Goal: Answer question/provide support

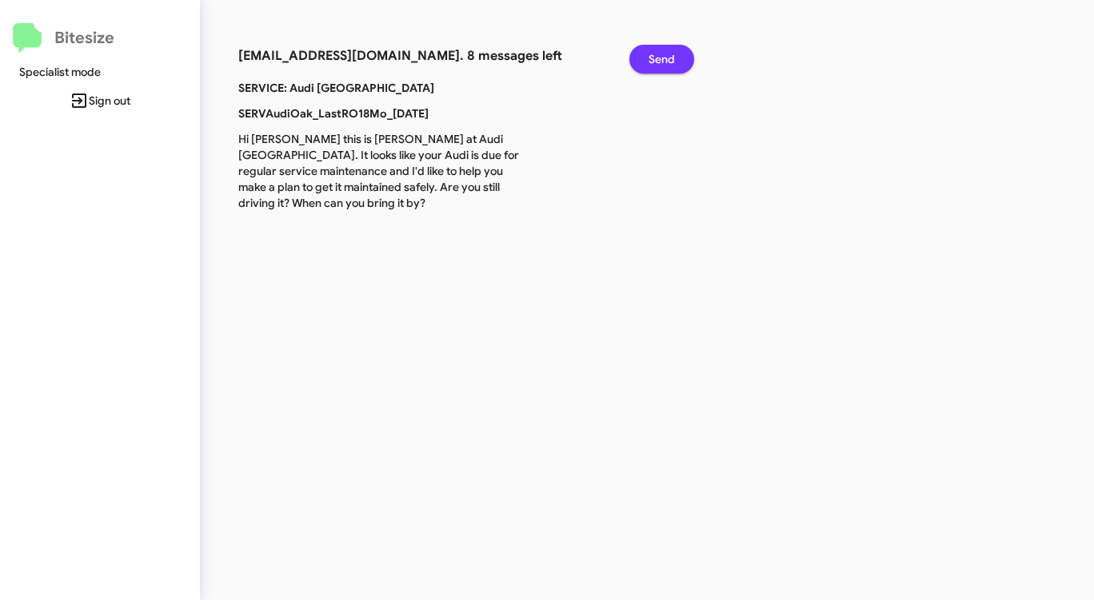
click at [659, 62] on span "Send" at bounding box center [661, 59] width 26 height 29
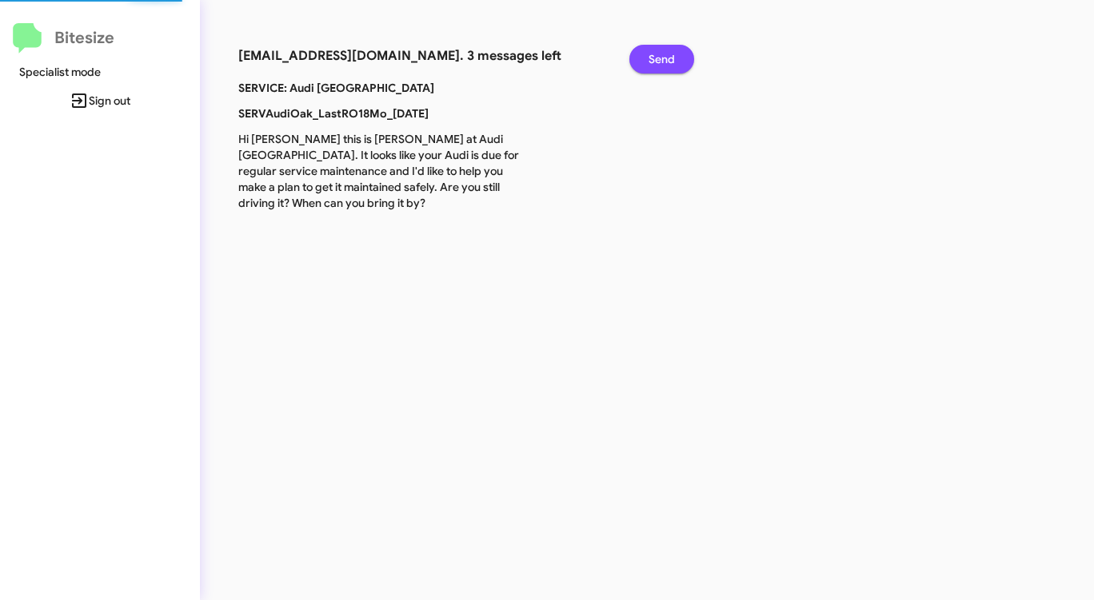
click at [659, 62] on span "Send" at bounding box center [661, 59] width 26 height 29
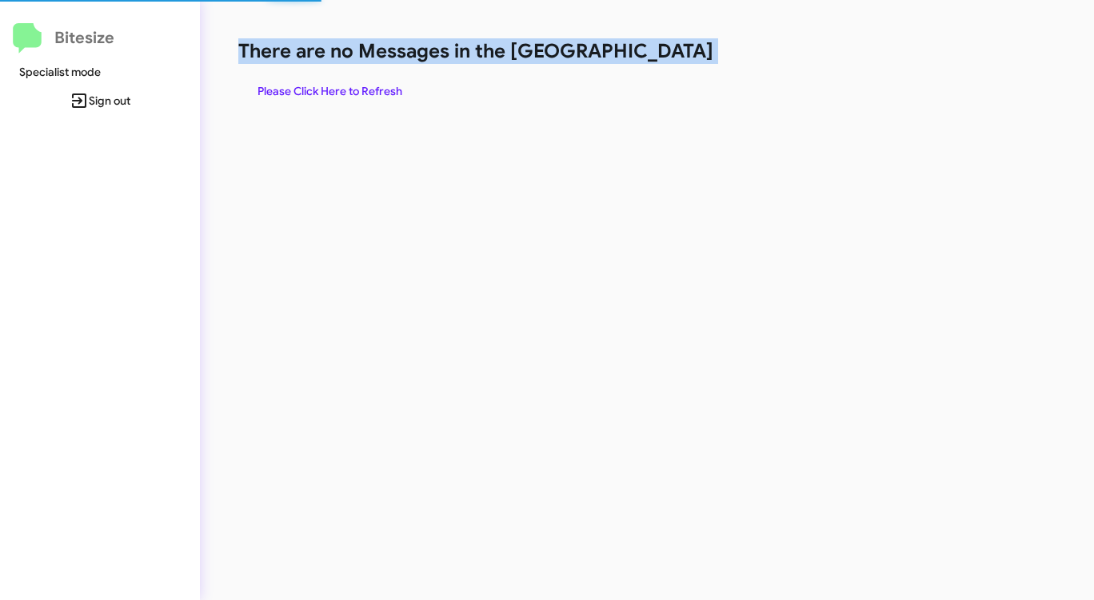
click at [659, 62] on h1 "There are no Messages in the [GEOGRAPHIC_DATA]" at bounding box center [572, 51] width 668 height 26
click at [642, 59] on h1 "There are no Messages in the [GEOGRAPHIC_DATA]" at bounding box center [572, 51] width 668 height 26
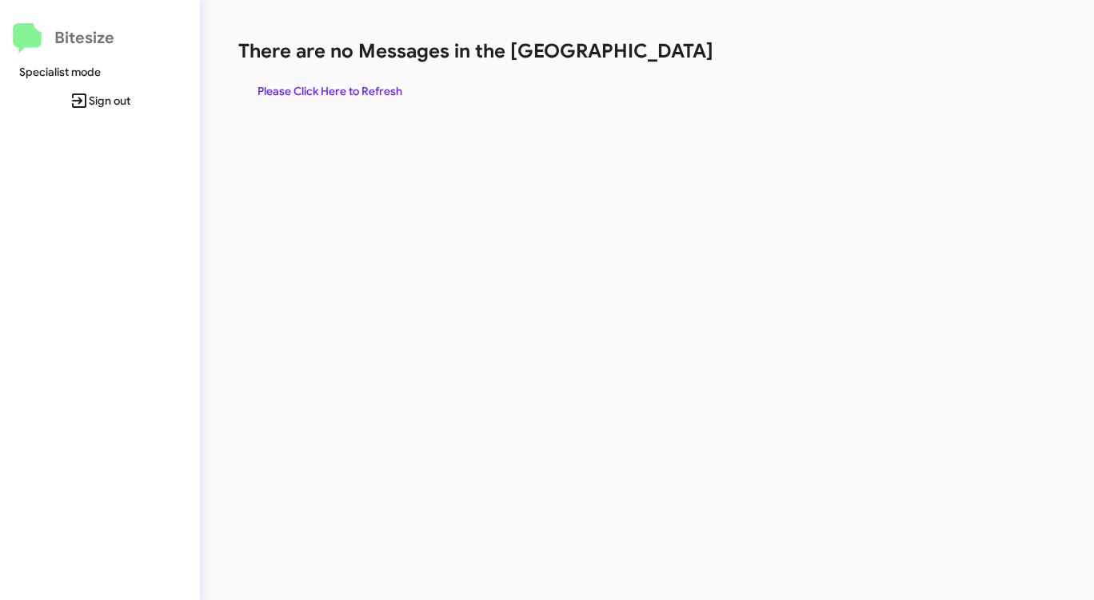
click at [332, 97] on span "Please Click Here to Refresh" at bounding box center [329, 91] width 145 height 29
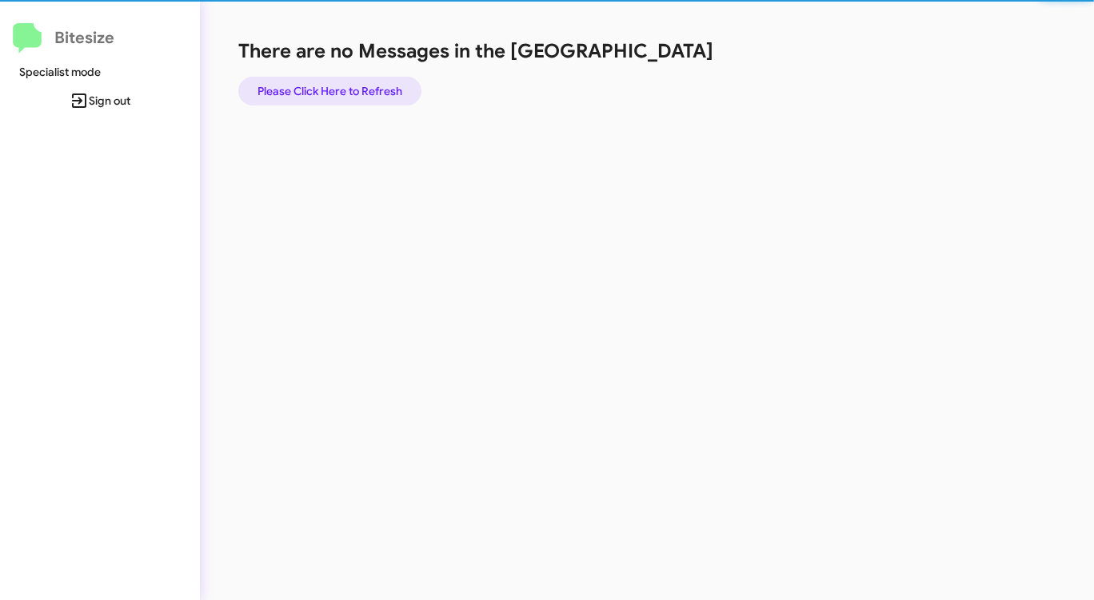
click at [332, 97] on span "Please Click Here to Refresh" at bounding box center [329, 91] width 145 height 29
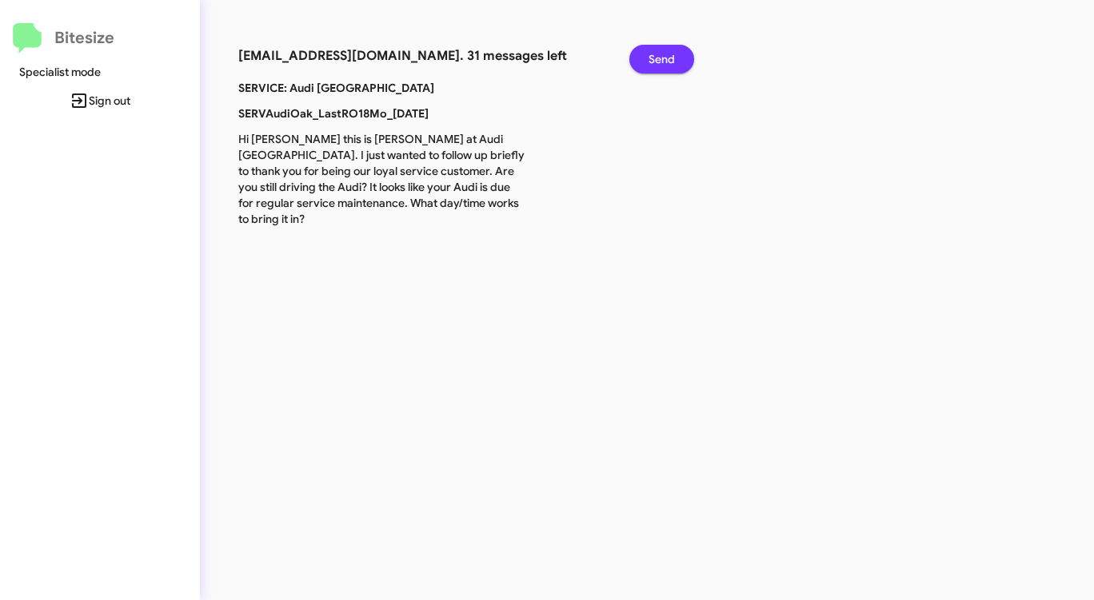
click at [664, 53] on span "Send" at bounding box center [661, 59] width 26 height 29
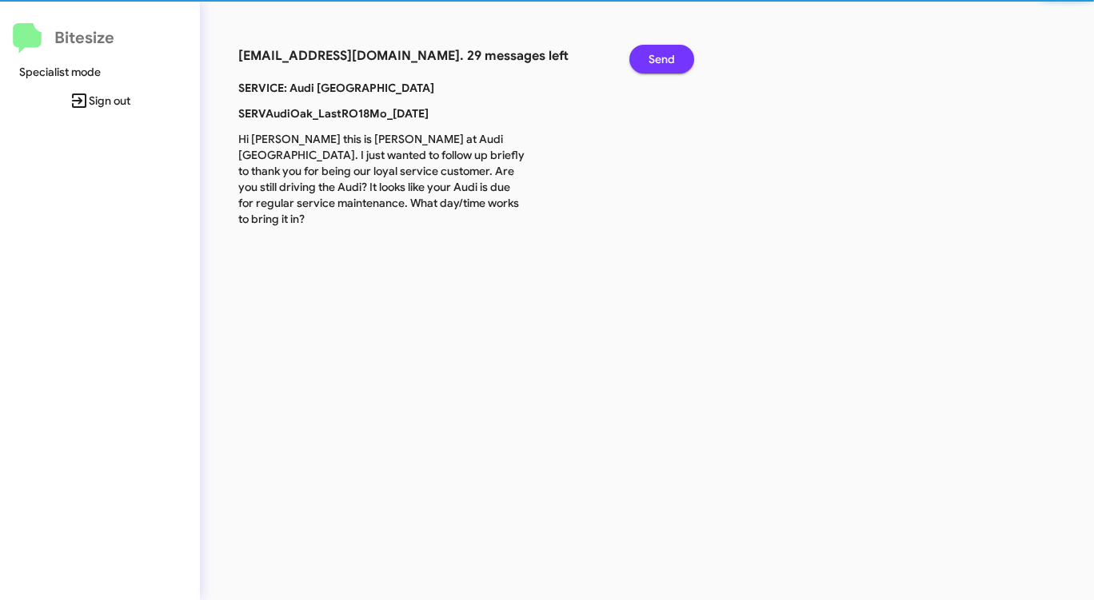
click at [664, 53] on span "Send" at bounding box center [661, 59] width 26 height 29
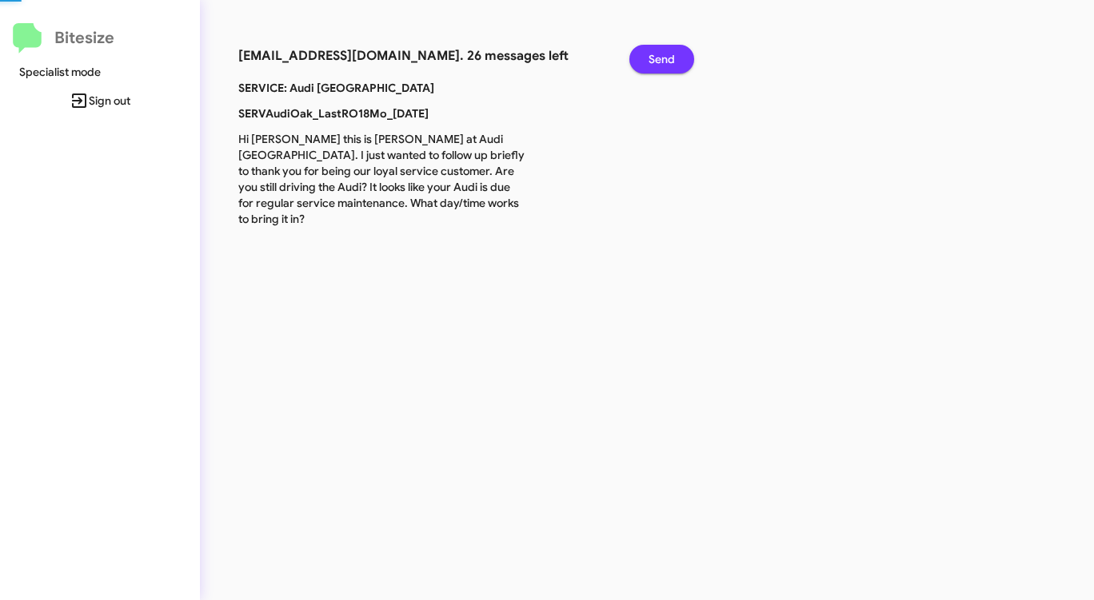
click at [664, 53] on span "Send" at bounding box center [661, 59] width 26 height 29
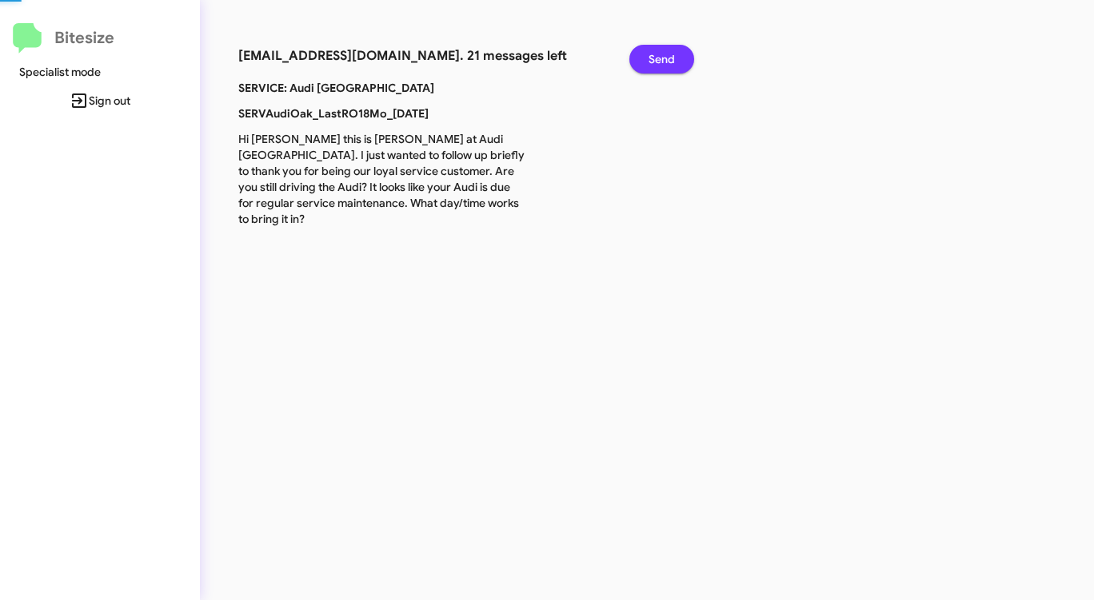
click at [664, 53] on span "Send" at bounding box center [661, 59] width 26 height 29
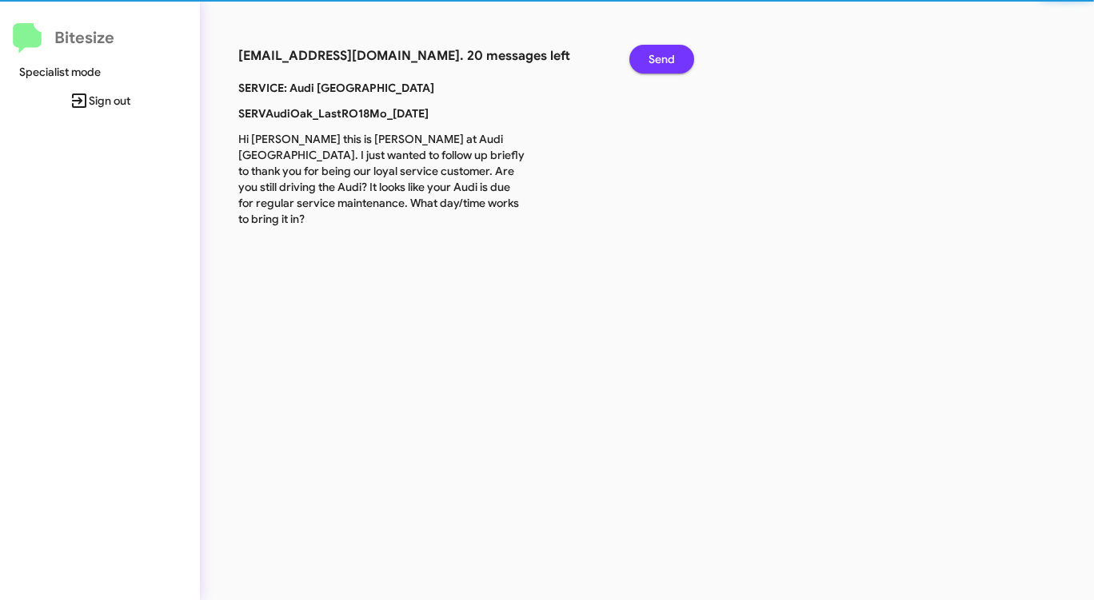
click at [664, 53] on span "Send" at bounding box center [661, 59] width 26 height 29
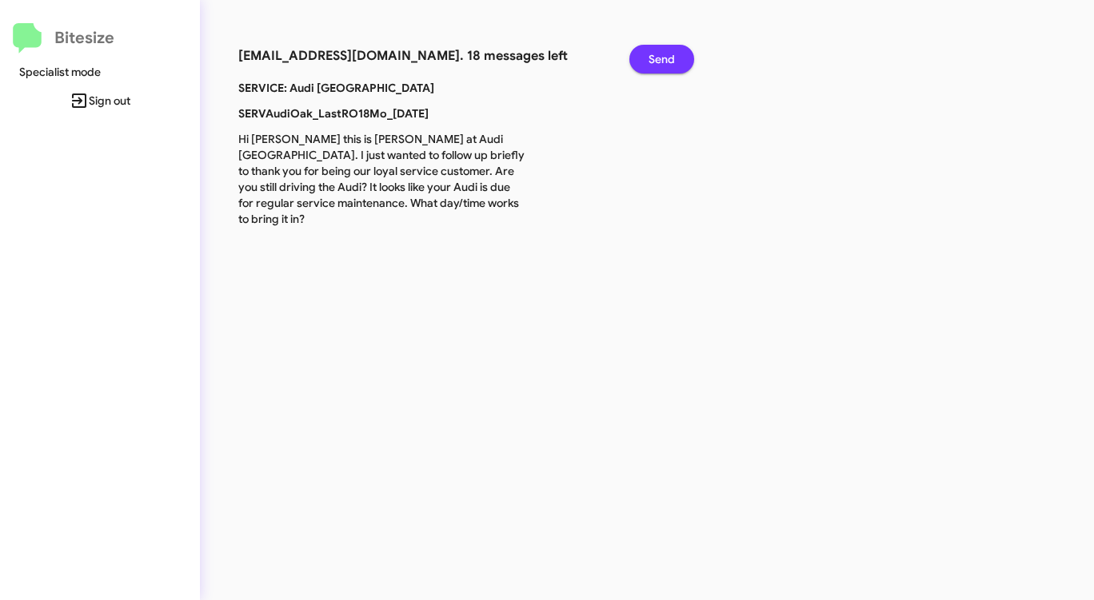
click at [664, 53] on span "Send" at bounding box center [661, 59] width 26 height 29
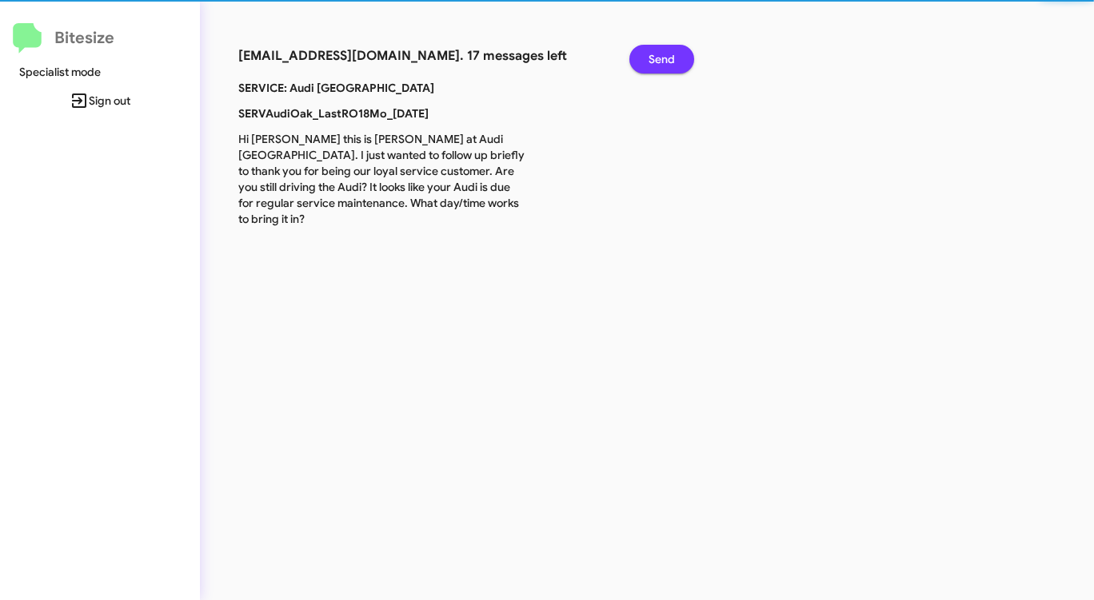
click at [664, 53] on span "Send" at bounding box center [661, 59] width 26 height 29
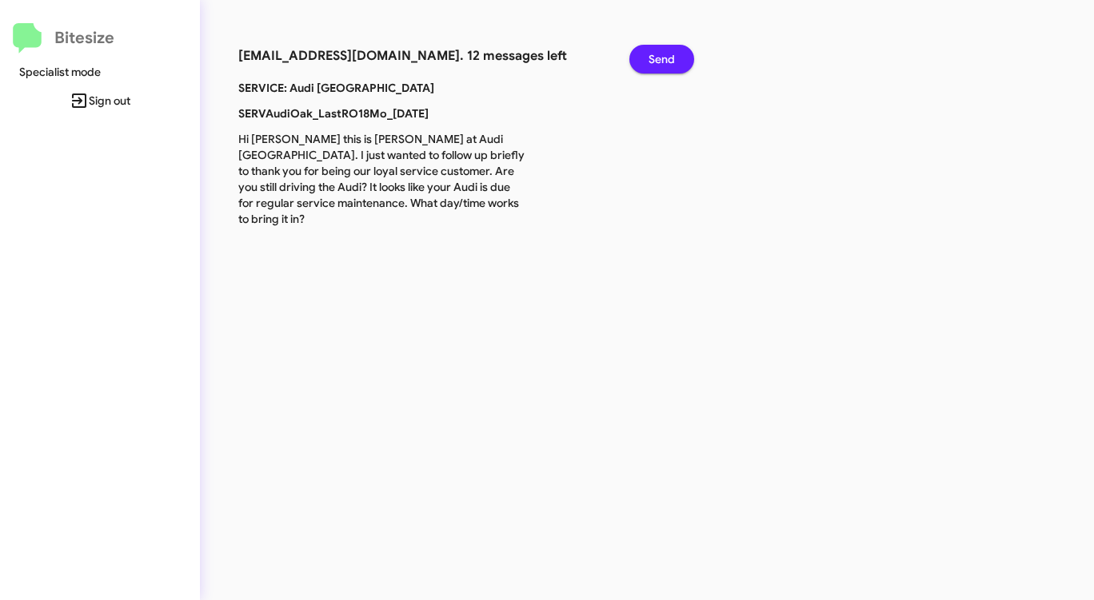
click at [664, 53] on span "Send" at bounding box center [661, 59] width 26 height 29
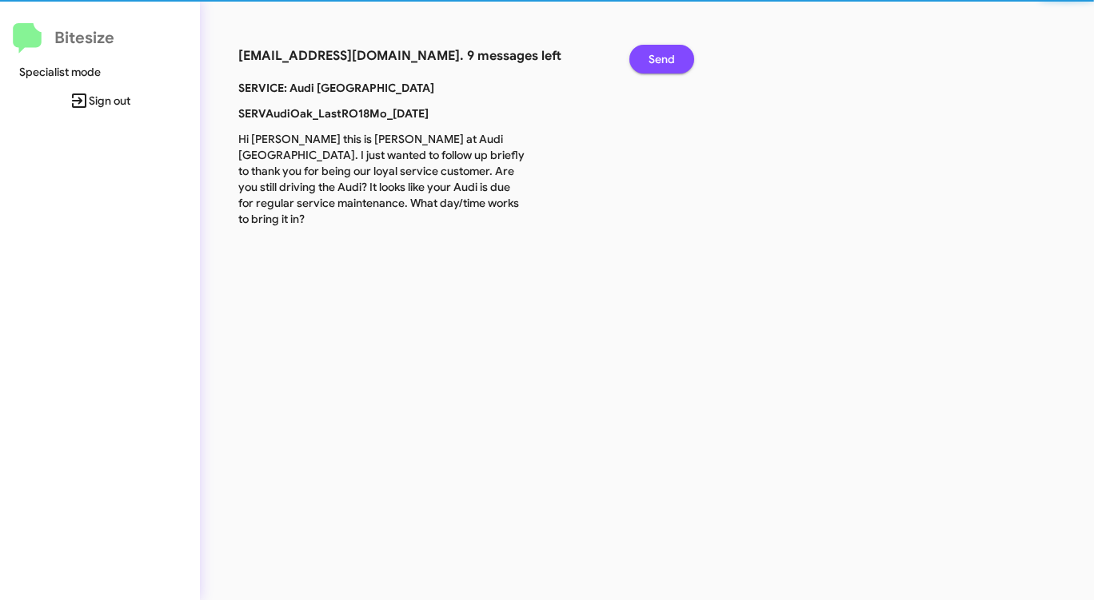
click at [664, 53] on span "Send" at bounding box center [661, 59] width 26 height 29
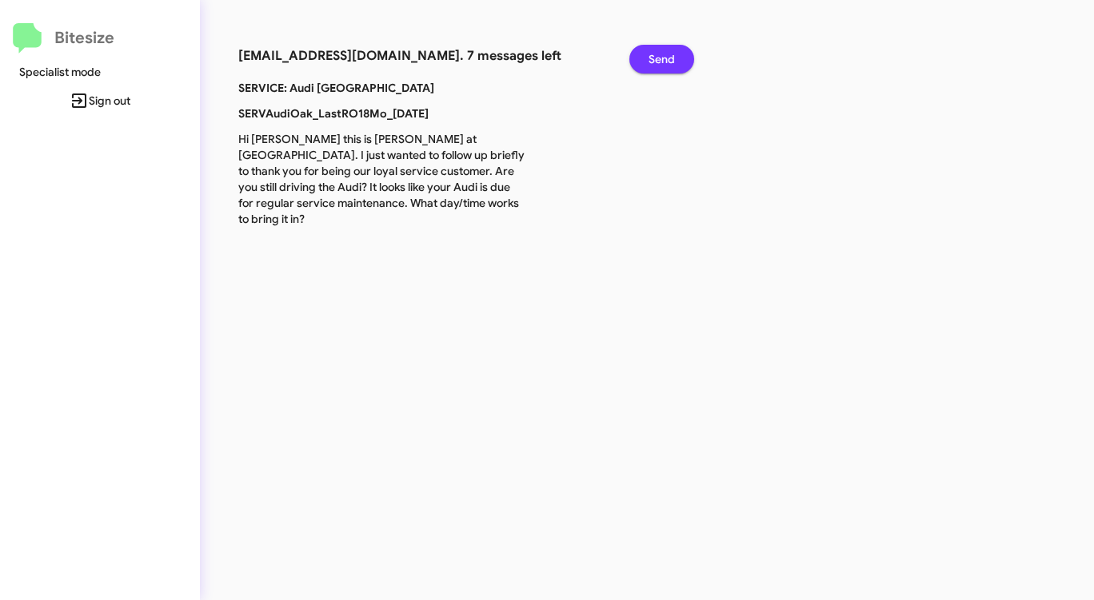
click at [664, 53] on span "Send" at bounding box center [661, 59] width 26 height 29
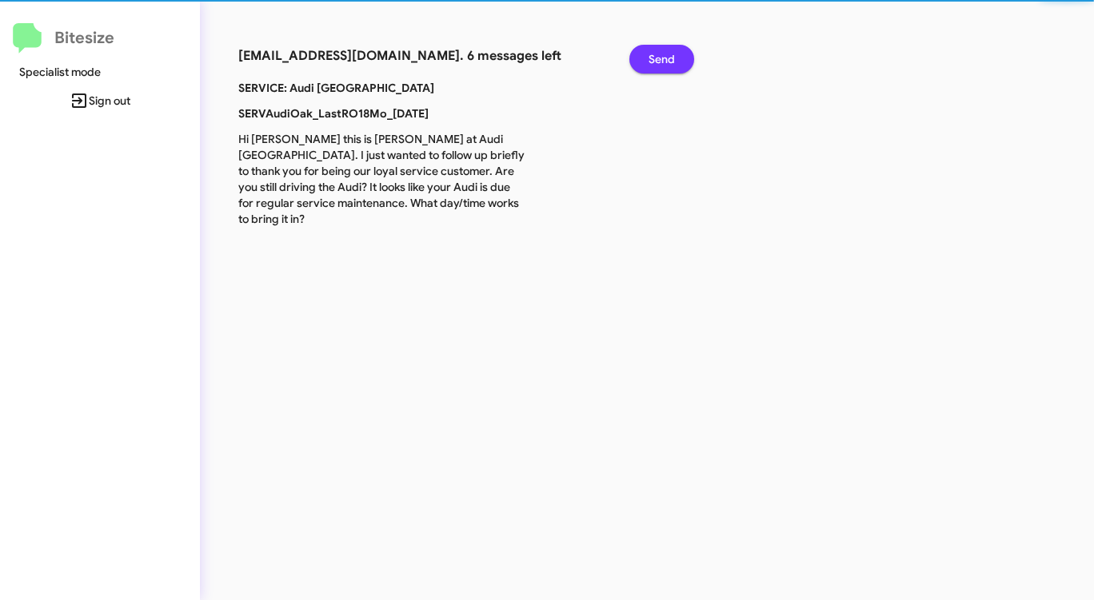
click at [664, 53] on span "Send" at bounding box center [661, 59] width 26 height 29
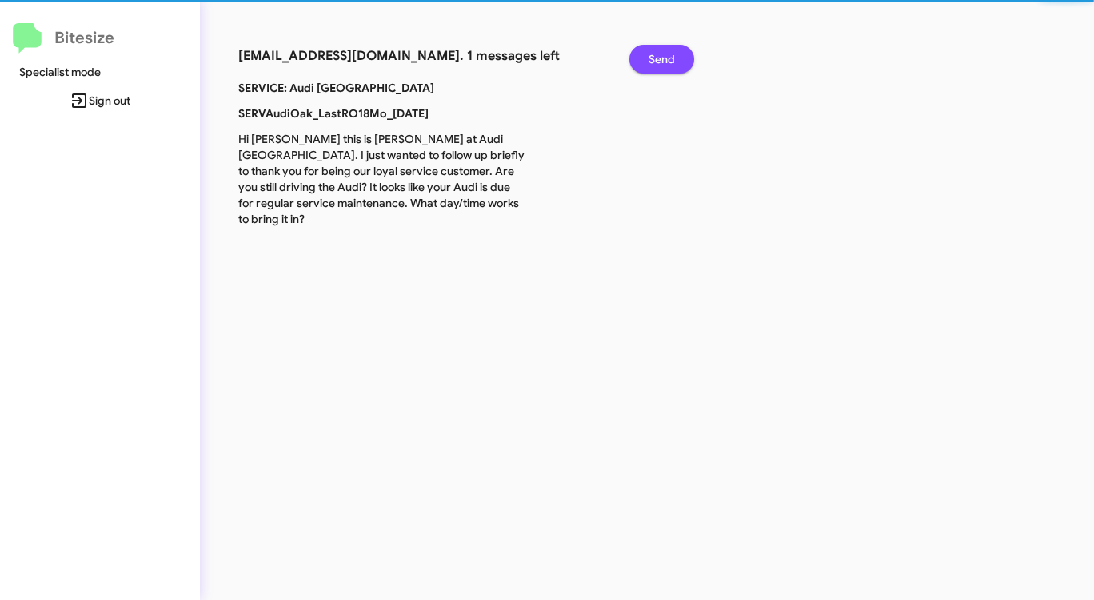
click at [664, 53] on span "Send" at bounding box center [661, 59] width 26 height 29
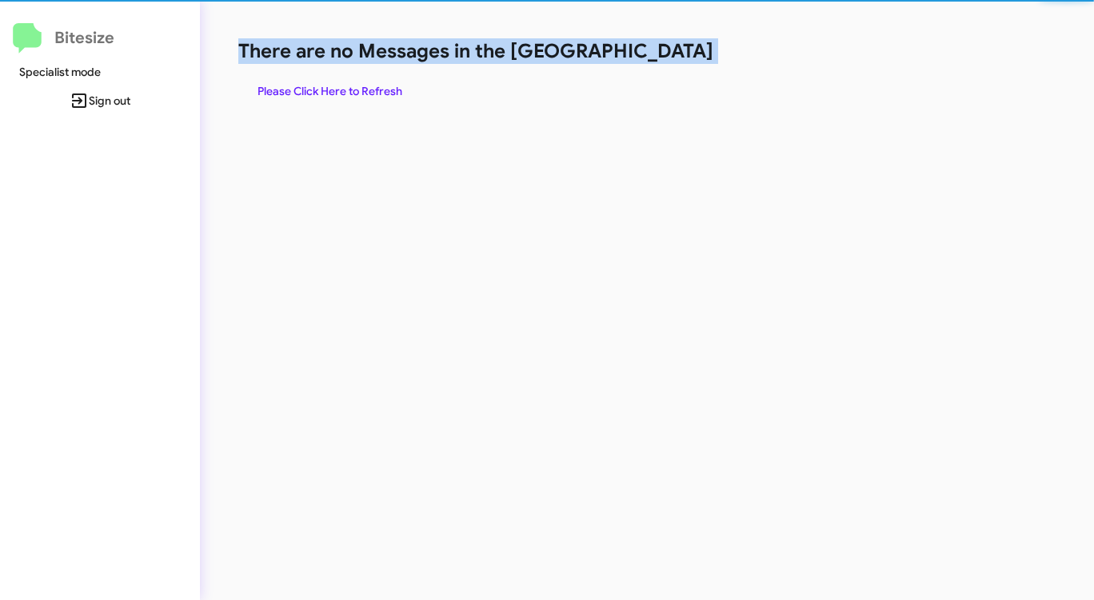
click at [664, 53] on h1 "There are no Messages in the [GEOGRAPHIC_DATA]" at bounding box center [572, 51] width 668 height 26
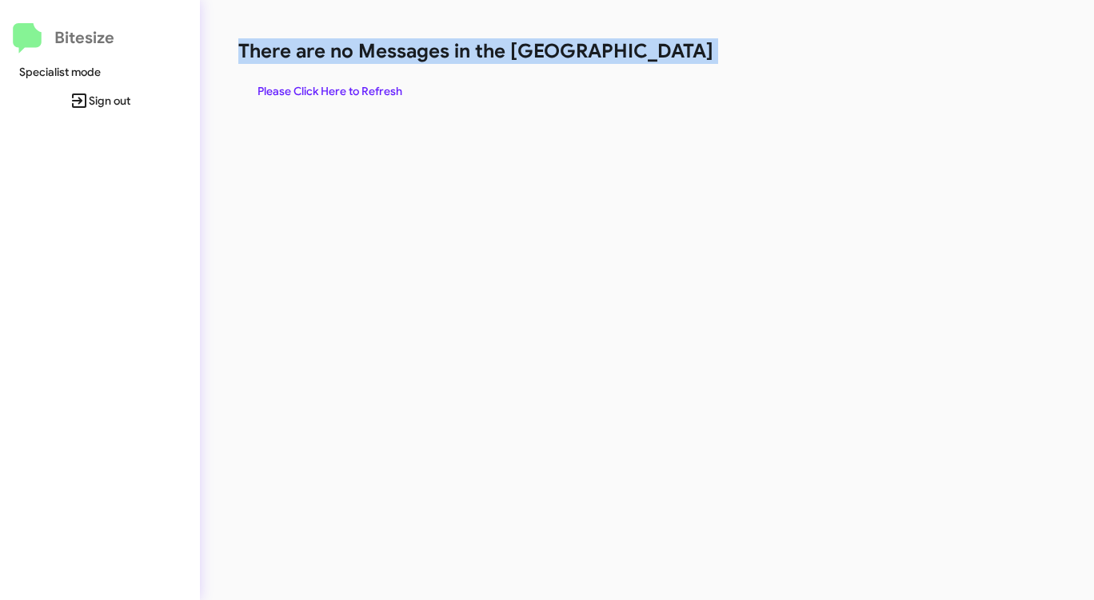
click at [664, 53] on h1 "There are no Messages in the [GEOGRAPHIC_DATA]" at bounding box center [572, 51] width 668 height 26
click at [661, 55] on h1 "There are no Messages in the [GEOGRAPHIC_DATA]" at bounding box center [572, 51] width 668 height 26
click at [361, 81] on span "Please Click Here to Refresh" at bounding box center [329, 91] width 145 height 29
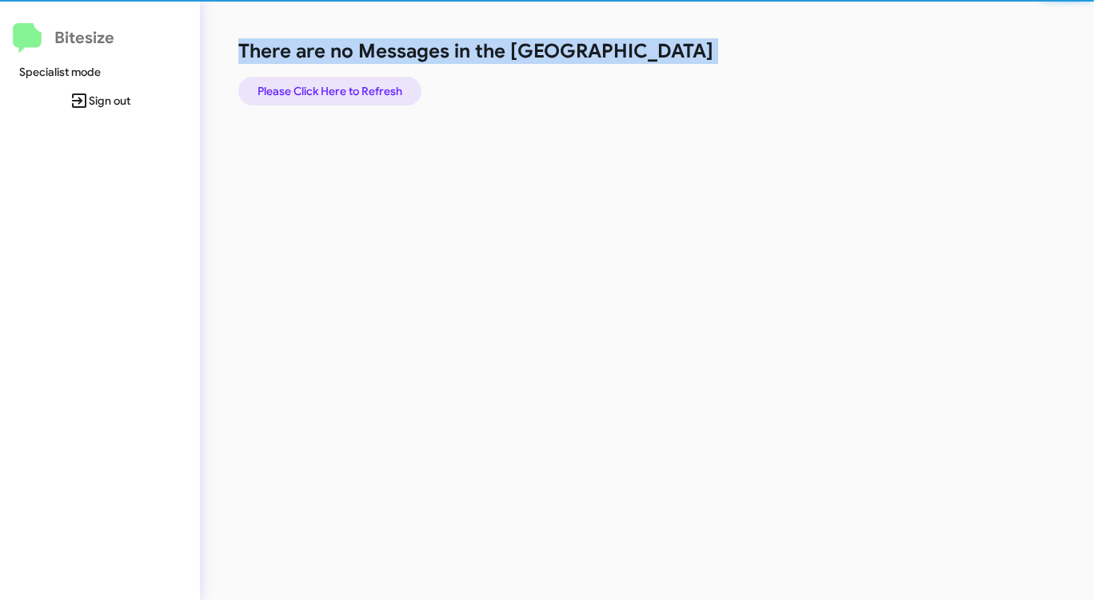
click at [361, 81] on span "Please Click Here to Refresh" at bounding box center [329, 91] width 145 height 29
